Goal: Task Accomplishment & Management: Use online tool/utility

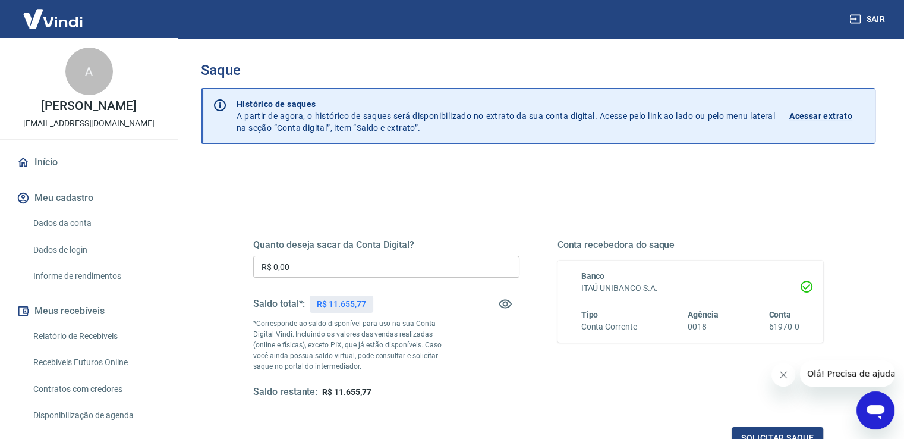
click at [431, 266] on input "R$ 0,00" at bounding box center [386, 267] width 266 height 22
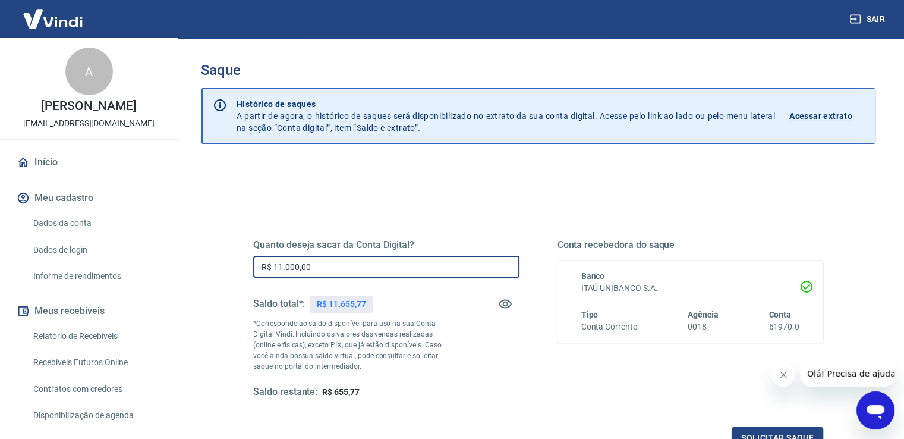
type input "R$ 11.000,00"
click at [611, 206] on div "Quanto deseja sacar da Conta Digital? R$ 11.000,00 ​ Saldo total*: R$ 11.655,77…" at bounding box center [538, 325] width 599 height 277
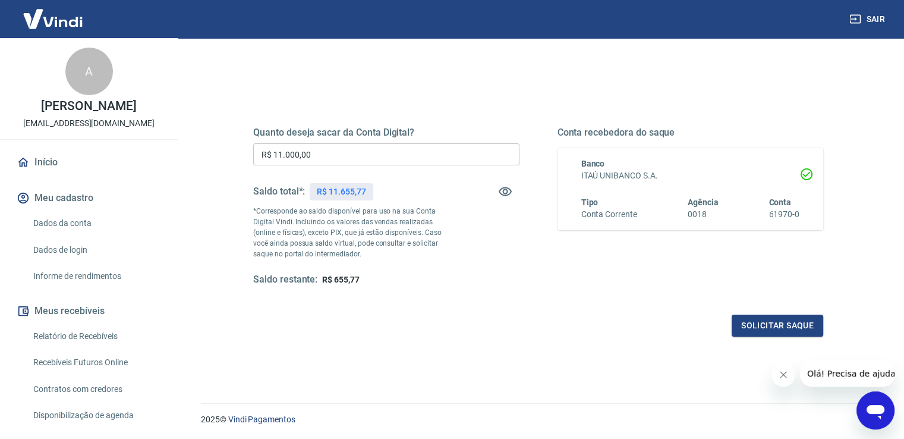
scroll to position [119, 0]
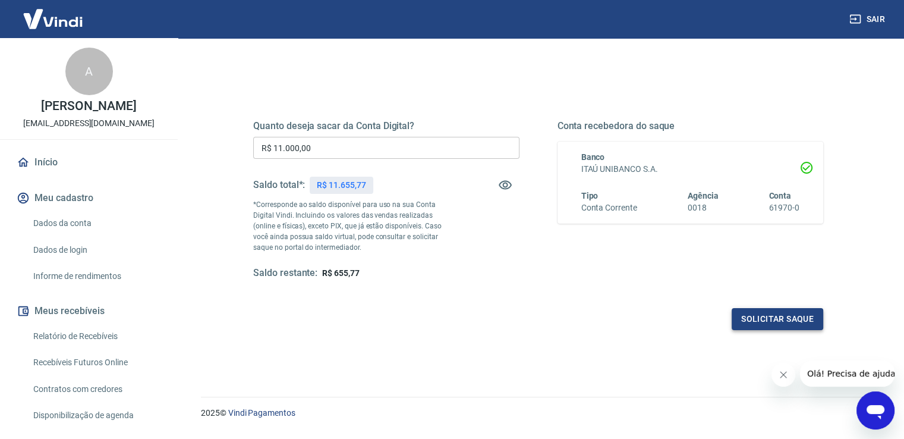
click at [769, 312] on button "Solicitar saque" at bounding box center [778, 319] width 92 height 22
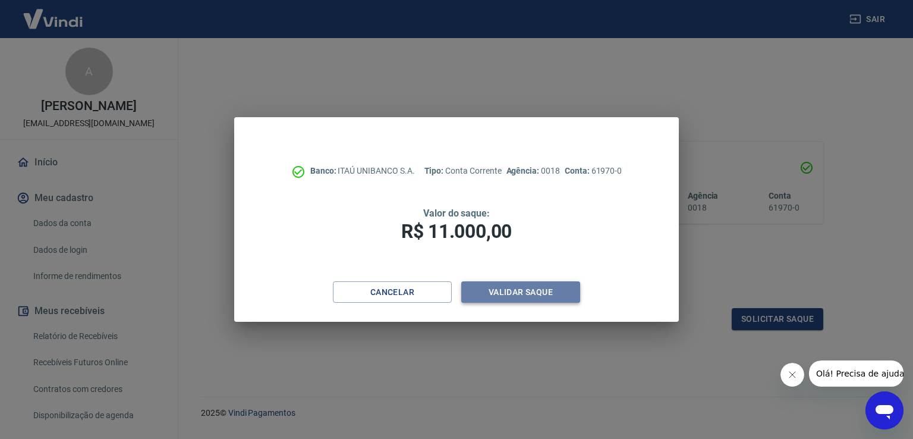
click at [563, 296] on button "Validar saque" at bounding box center [520, 292] width 119 height 22
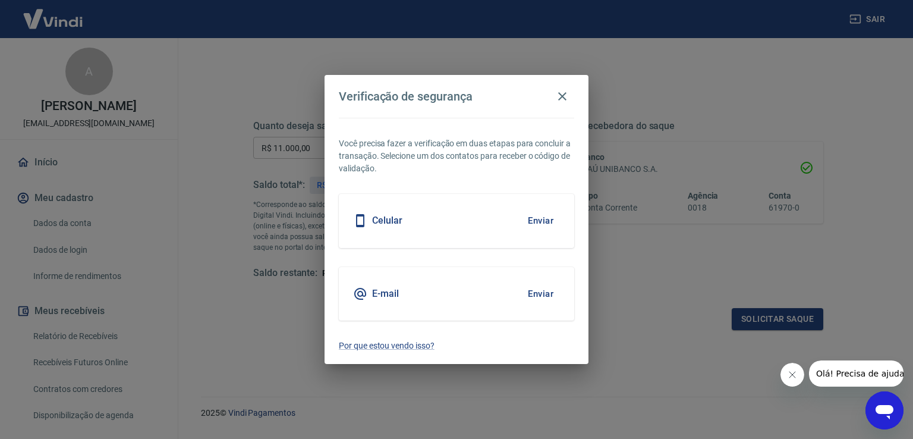
click at [542, 291] on button "Enviar" at bounding box center [541, 293] width 39 height 25
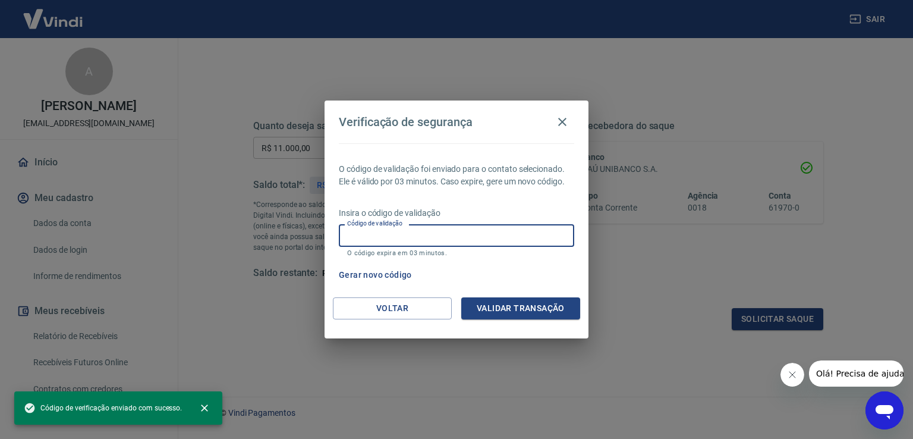
click at [357, 238] on input "Código de validação" at bounding box center [456, 235] width 235 height 22
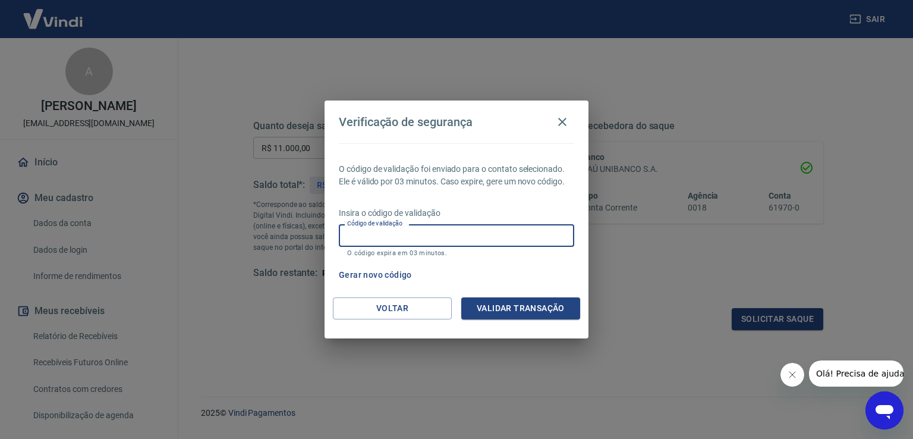
paste input "165848"
type input "165848"
click at [497, 306] on button "Validar transação" at bounding box center [520, 308] width 119 height 22
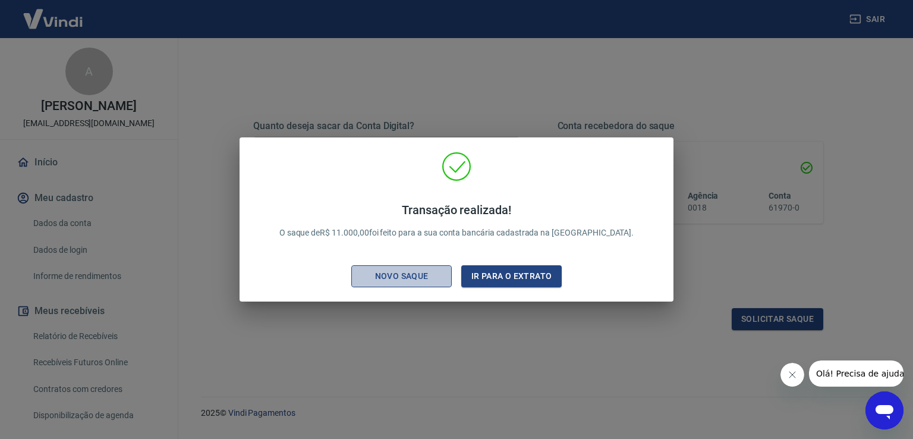
click at [419, 272] on div "Novo saque" at bounding box center [402, 276] width 82 height 15
